Goal: Information Seeking & Learning: Learn about a topic

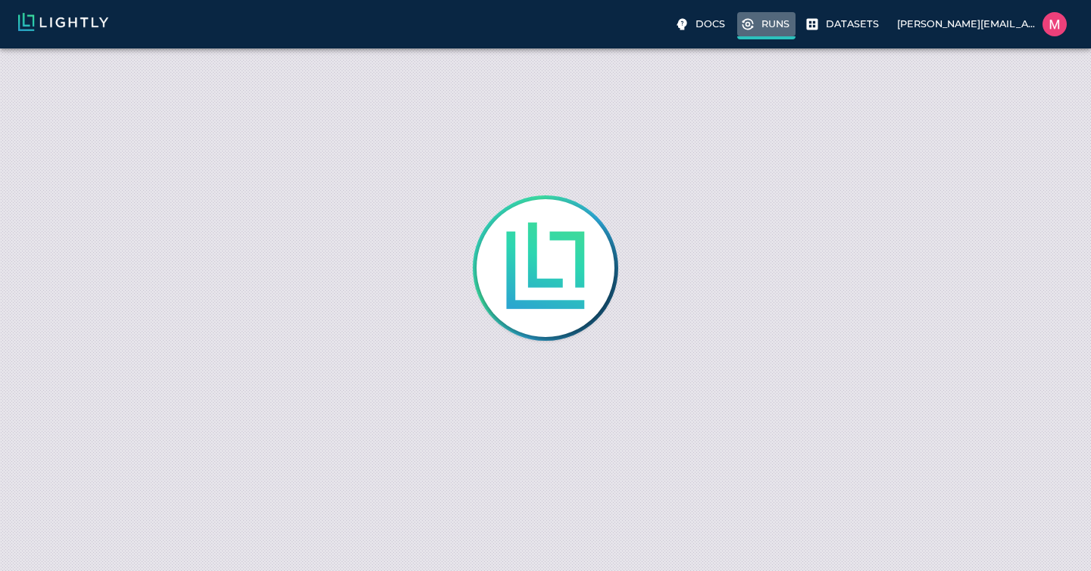
click at [789, 23] on p "Runs" at bounding box center [775, 24] width 28 height 14
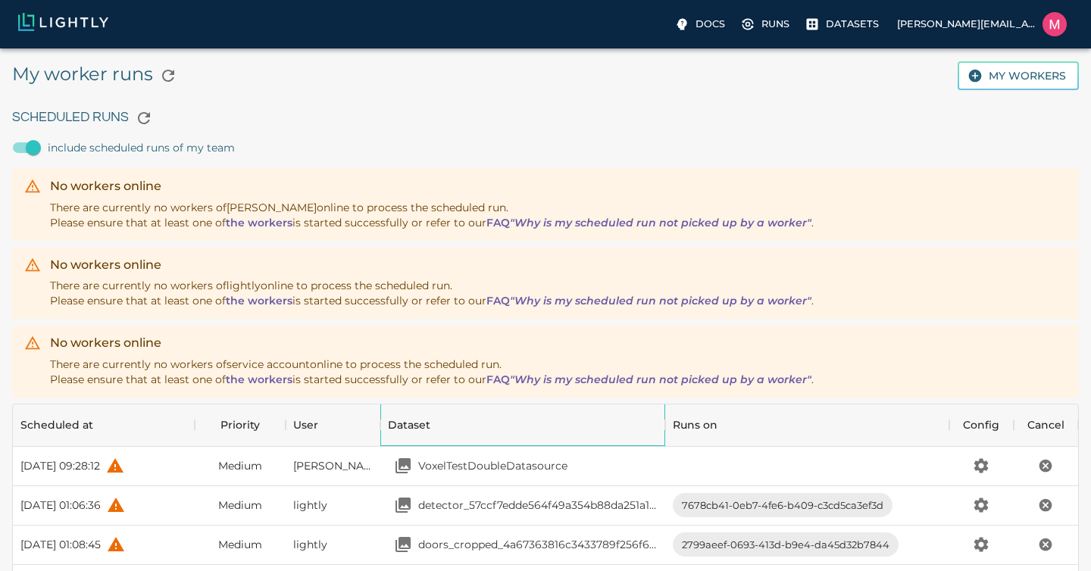
click at [399, 429] on div "Dataset" at bounding box center [409, 425] width 42 height 42
click at [487, 425] on div "Dataset" at bounding box center [522, 425] width 269 height 42
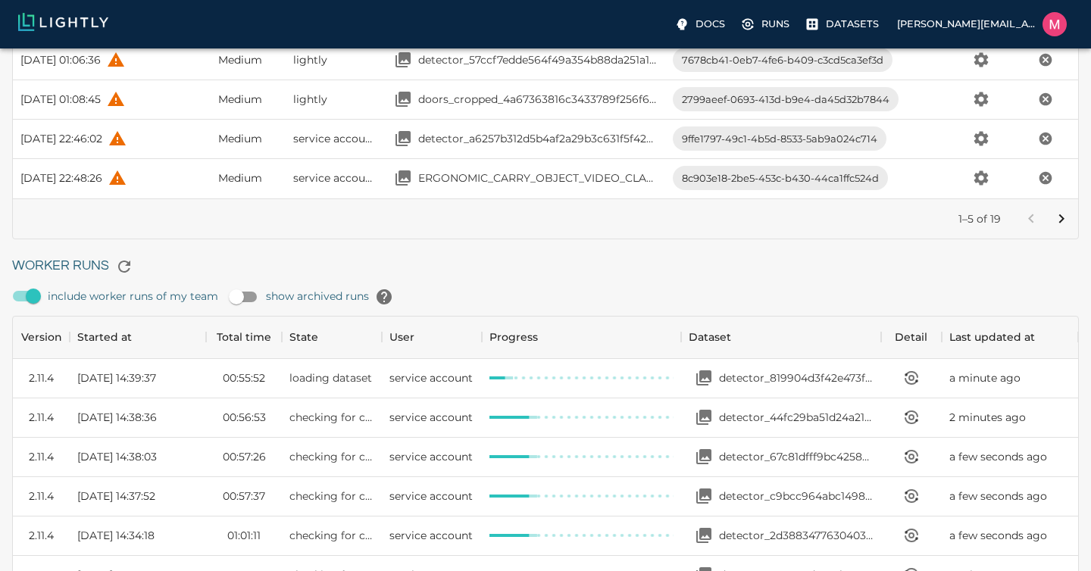
scroll to position [624, 0]
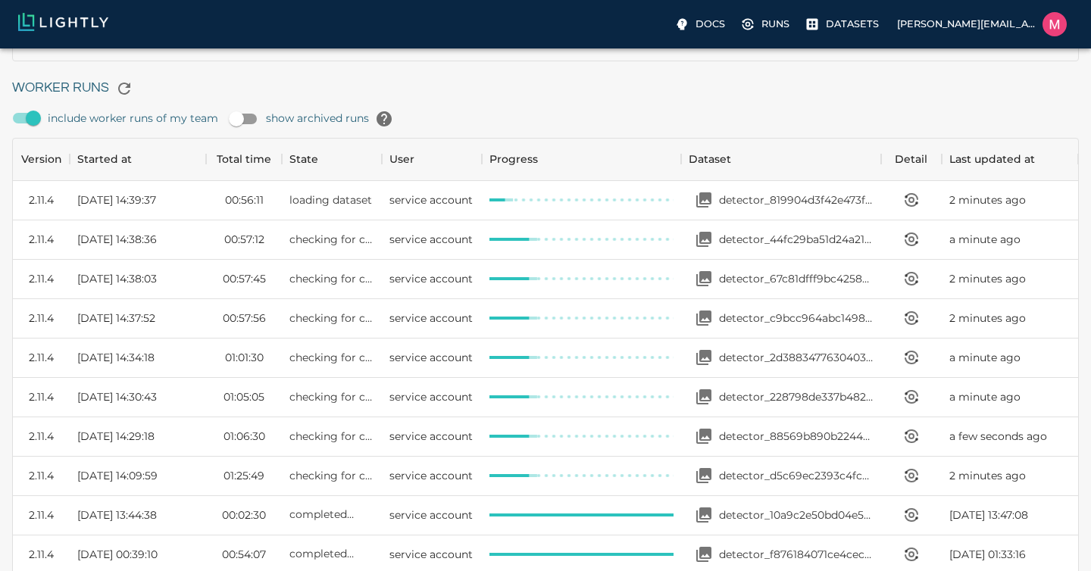
click at [258, 119] on input "show archived runs" at bounding box center [236, 119] width 86 height 29
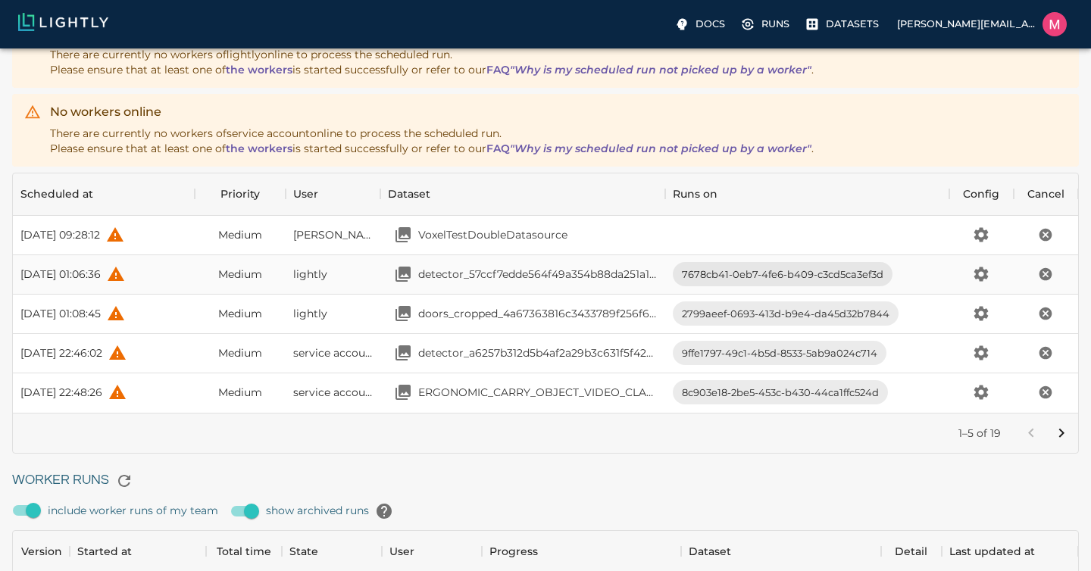
scroll to position [399, 0]
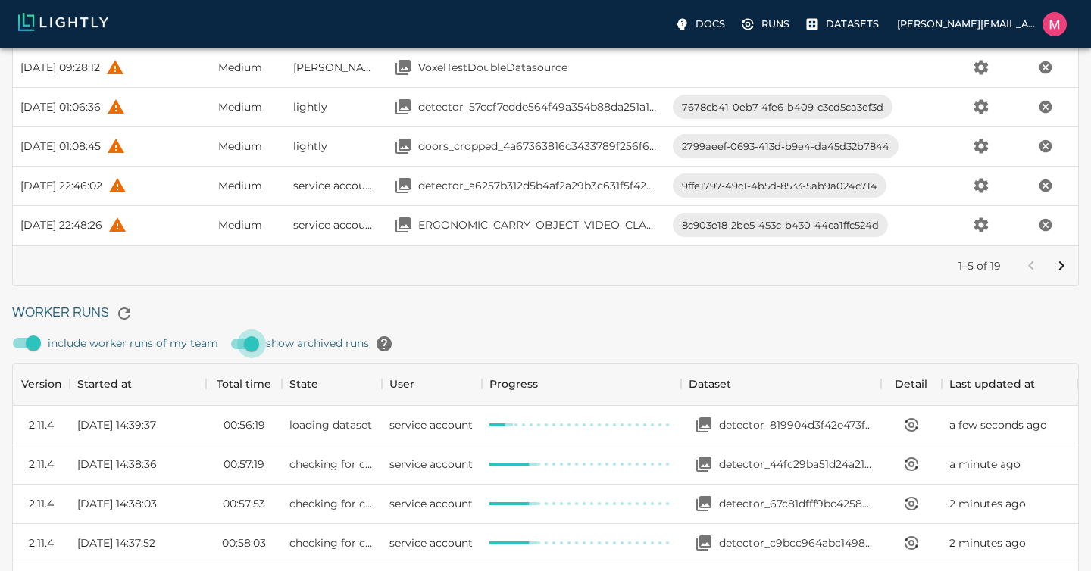
click at [244, 346] on input "show archived runs" at bounding box center [251, 344] width 86 height 29
checkbox input "false"
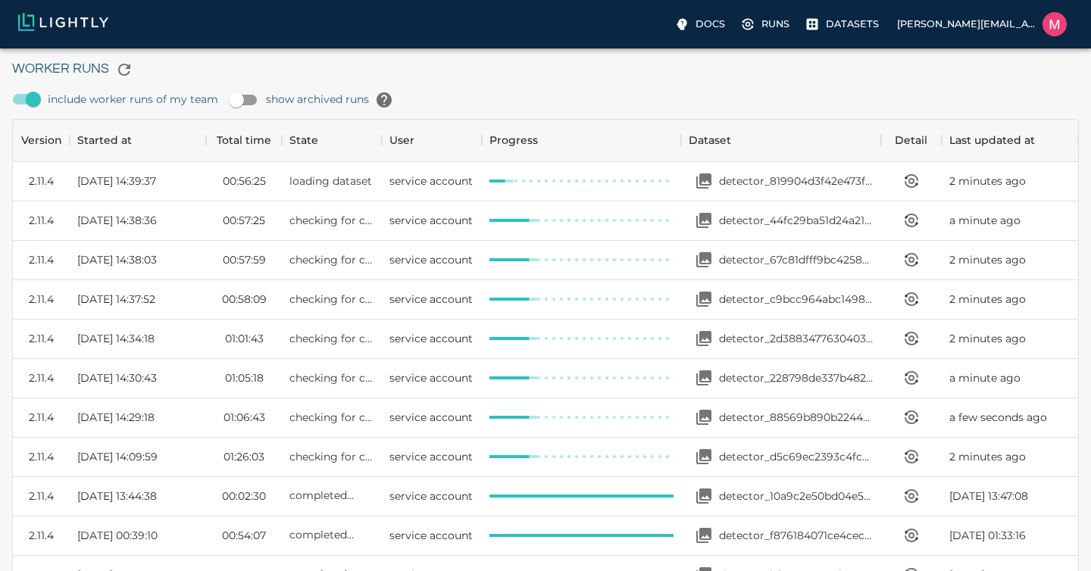
scroll to position [659, 0]
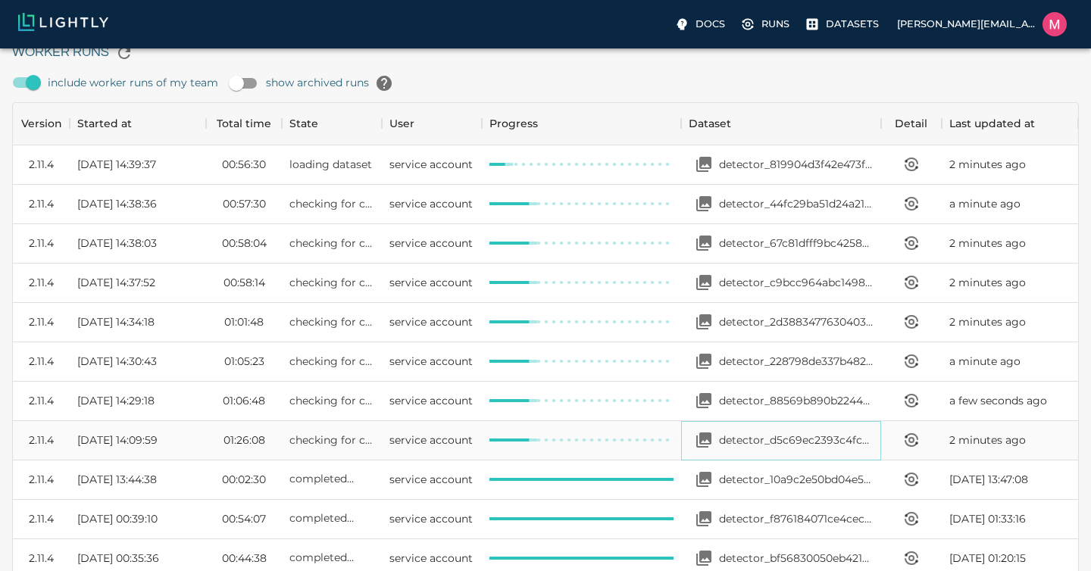
click at [808, 442] on p "detector_d5c69ec2393c4fc883140ba5ee23bf1e_verst_gateway" at bounding box center [796, 440] width 155 height 15
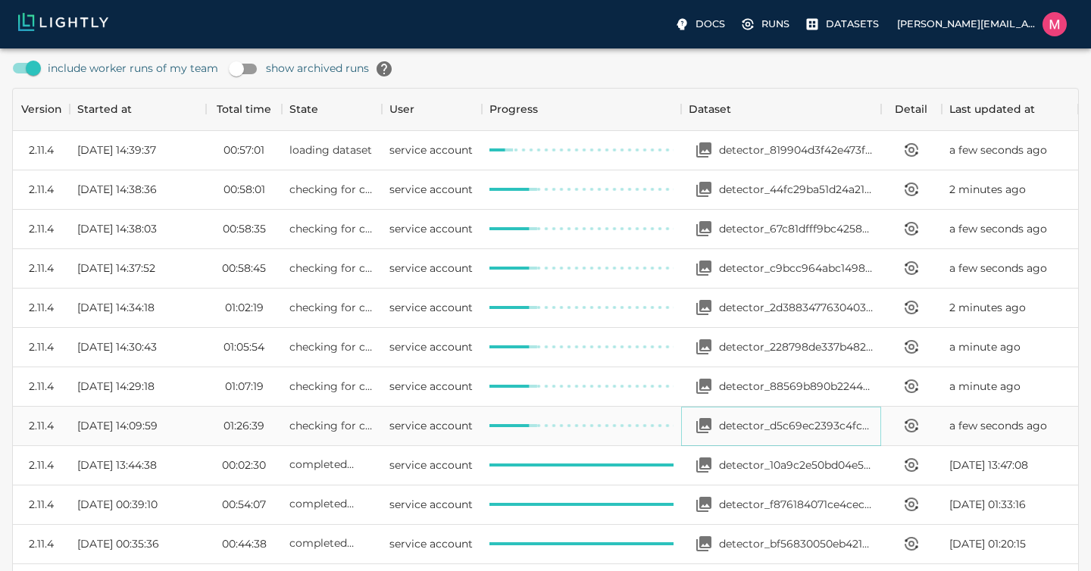
scroll to position [596, 0]
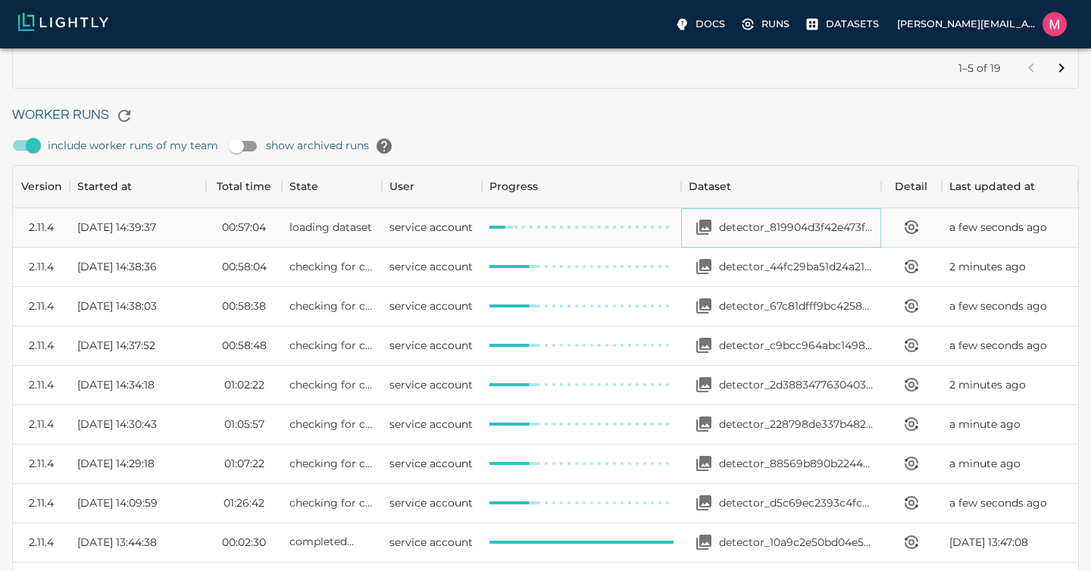
click at [745, 227] on p "detector_819904d3f42e473fa19b23df7249e75c_martin_brower_city_of_industry" at bounding box center [796, 227] width 155 height 15
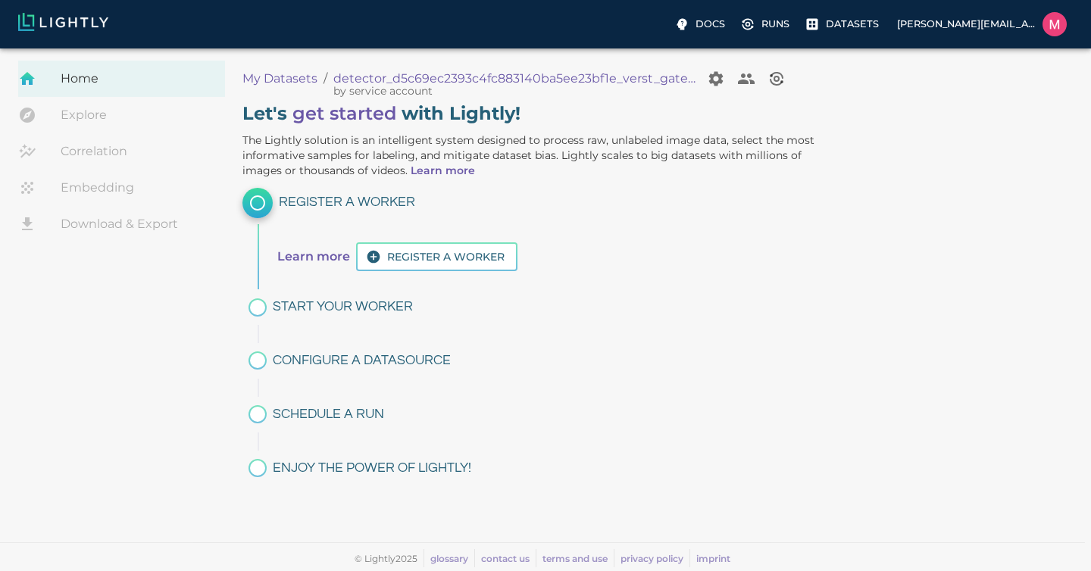
click at [92, 124] on link "Explore" at bounding box center [121, 115] width 207 height 36
click at [87, 149] on link "Correlation" at bounding box center [121, 151] width 207 height 36
click at [751, 77] on icon "Collaborate on your dataset" at bounding box center [746, 79] width 18 height 18
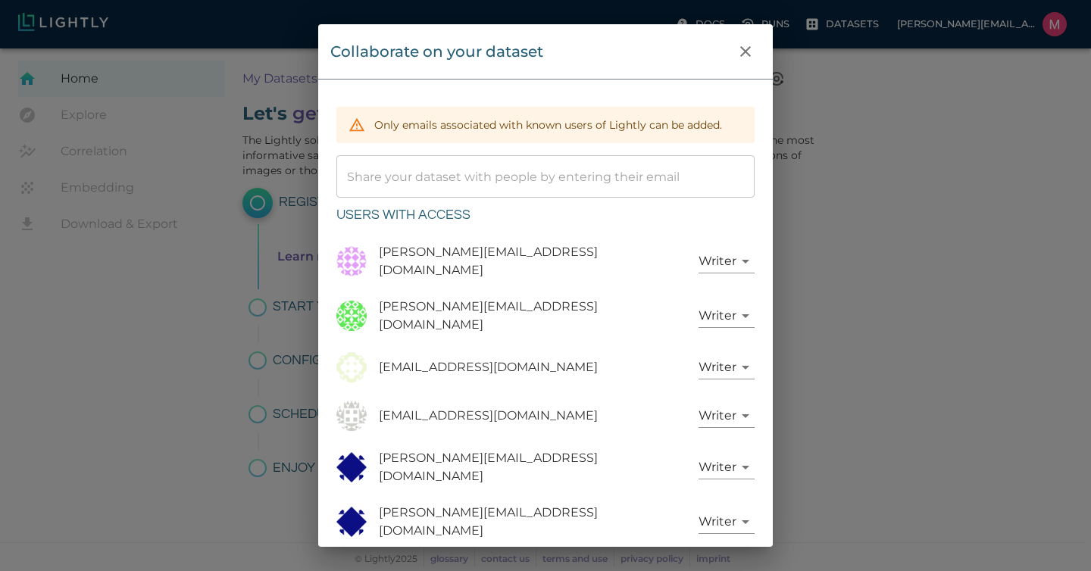
scroll to position [154, 0]
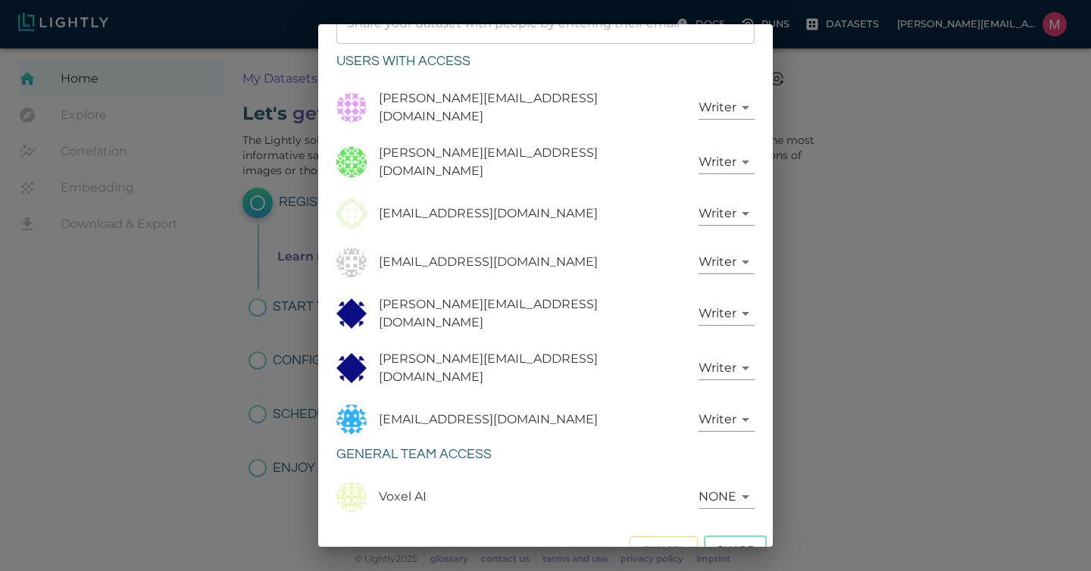
click at [1007, 188] on div "Collaborate on your dataset Only emails associated with known users of Lightly …" at bounding box center [545, 285] width 1091 height 571
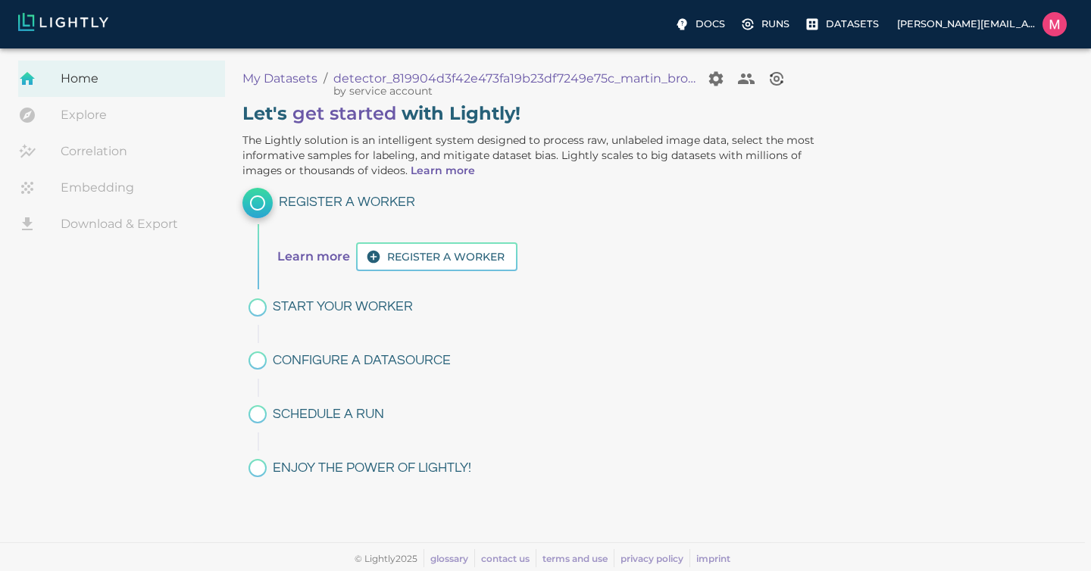
click at [123, 136] on link "Correlation" at bounding box center [121, 151] width 207 height 36
click at [77, 125] on link "Explore" at bounding box center [121, 115] width 207 height 36
click at [79, 111] on link "Explore" at bounding box center [121, 115] width 207 height 36
click at [83, 167] on link "Correlation" at bounding box center [121, 151] width 207 height 36
